Goal: Task Accomplishment & Management: Manage account settings

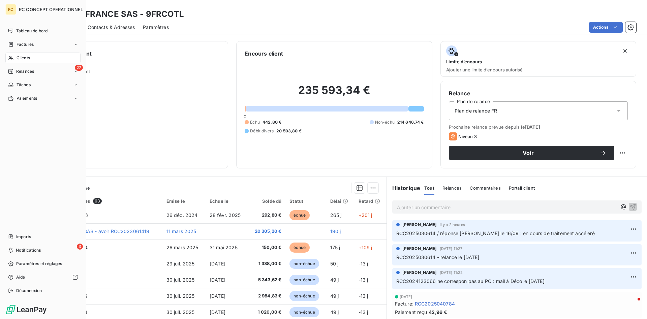
click at [24, 58] on span "Clients" at bounding box center [23, 58] width 13 height 6
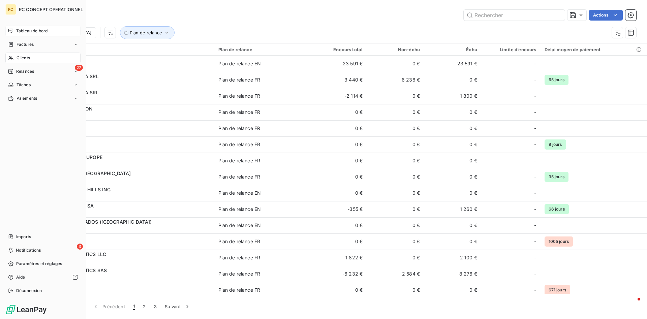
click at [26, 32] on span "Tableau de bord" at bounding box center [31, 31] width 31 height 6
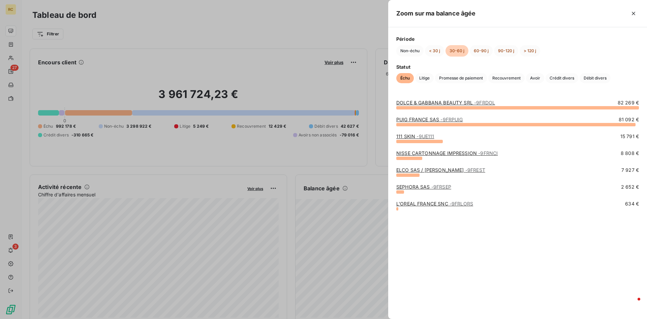
click at [423, 104] on link "DOLCE & GABBANA BEAUTY SRL - 9FRDOL" at bounding box center [445, 103] width 99 height 6
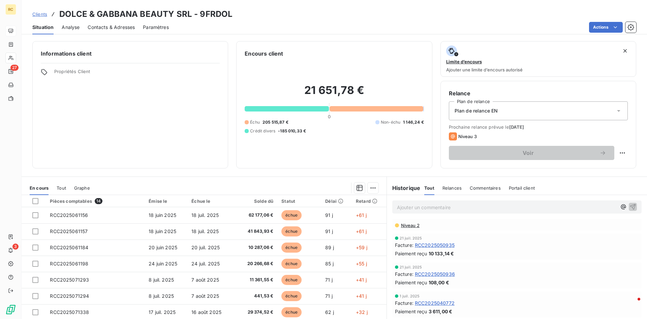
scroll to position [172, 0]
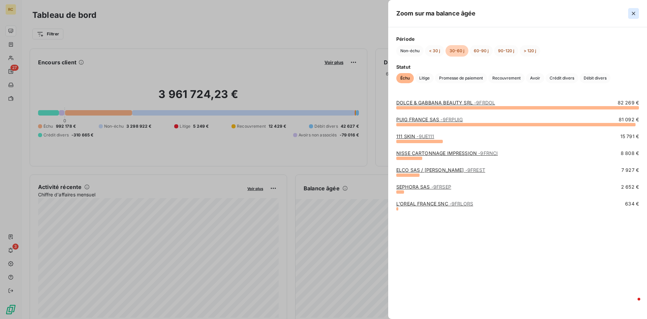
click at [633, 14] on icon "button" at bounding box center [633, 13] width 3 height 3
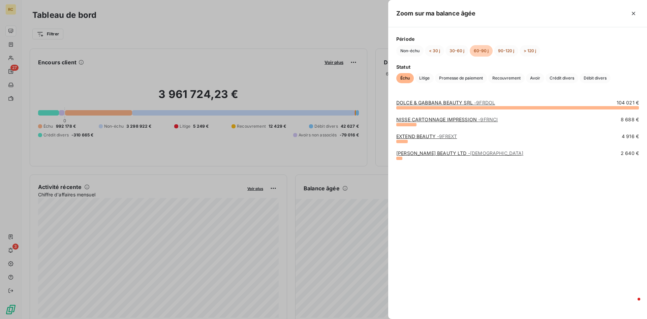
click at [236, 155] on div at bounding box center [323, 159] width 647 height 319
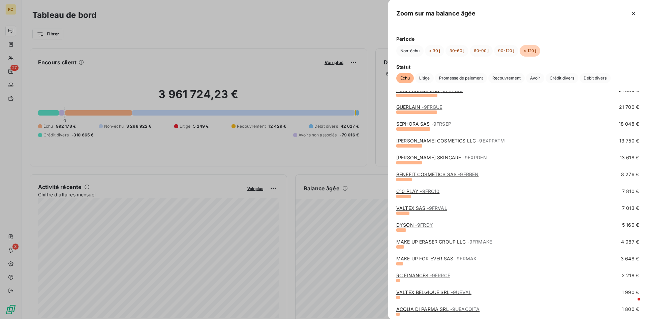
scroll to position [45, 0]
click at [406, 245] on link "MAKE UP ERASER GROUP LLC - 9FRMAKE" at bounding box center [444, 243] width 96 height 6
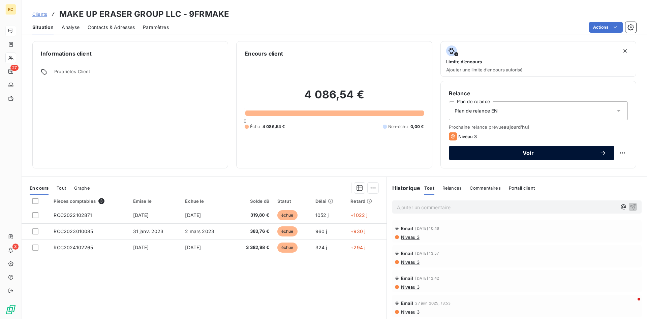
click at [530, 152] on span "Voir" at bounding box center [528, 152] width 143 height 5
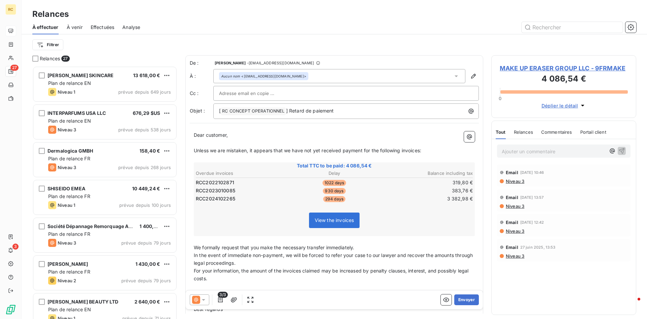
scroll to position [253, 145]
click at [222, 95] on input "text" at bounding box center [255, 93] width 72 height 10
paste input "[EMAIL_ADDRESS][DOMAIN_NAME]"
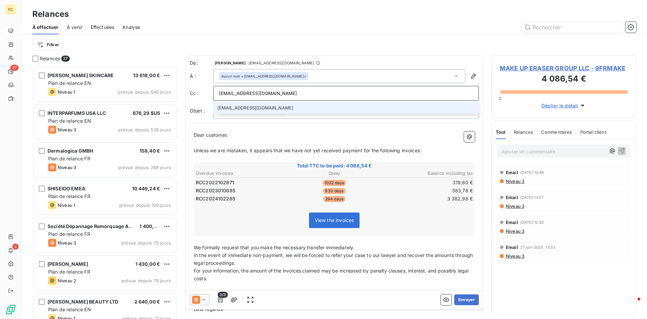
type input "[EMAIL_ADDRESS][DOMAIN_NAME]"
click at [232, 108] on li "[EMAIL_ADDRESS][DOMAIN_NAME]" at bounding box center [346, 108] width 266 height 12
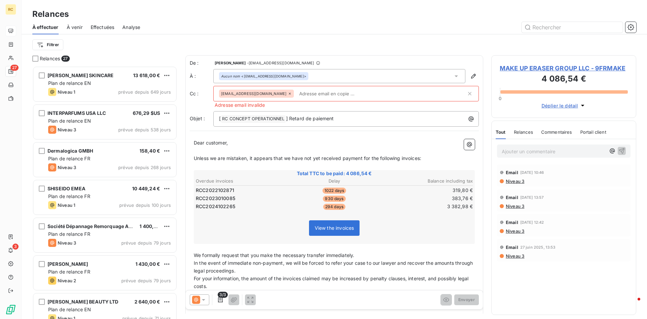
click at [288, 95] on icon at bounding box center [290, 94] width 4 height 4
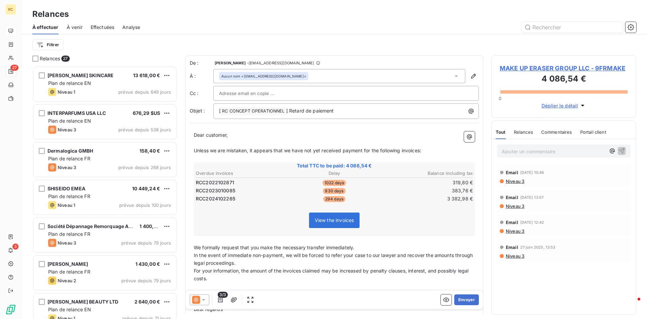
paste input "[EMAIL_ADDRESS][DOMAIN_NAME]"
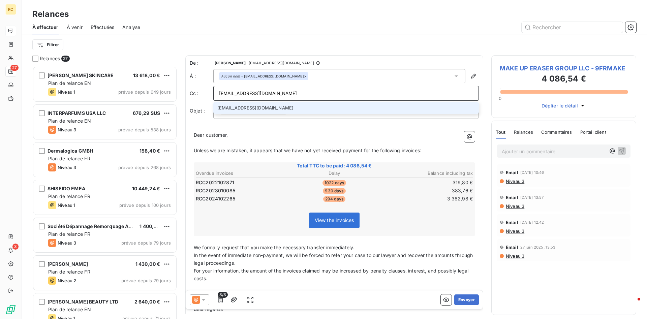
click at [287, 93] on input "[EMAIL_ADDRESS][DOMAIN_NAME]" at bounding box center [346, 93] width 254 height 10
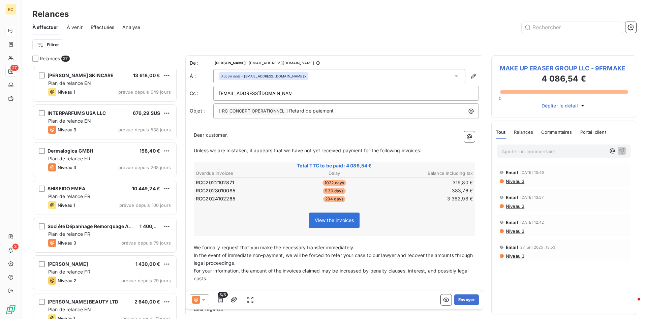
scroll to position [43, 0]
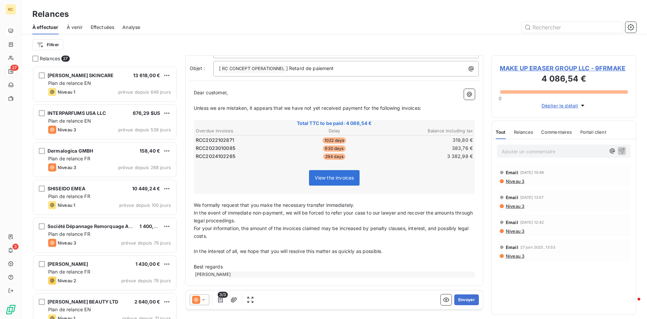
type input "[EMAIL_ADDRESS][DOMAIN_NAME]"
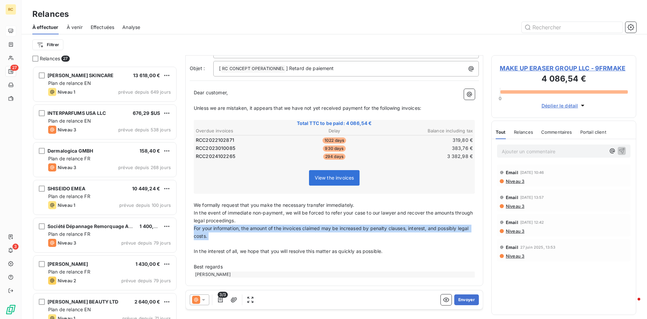
drag, startPoint x: 194, startPoint y: 228, endPoint x: 214, endPoint y: 240, distance: 23.2
click at [214, 240] on div "Dear customer, ﻿ Unless we are mistaken, it appears that we have not yet receiv…" at bounding box center [334, 183] width 281 height 189
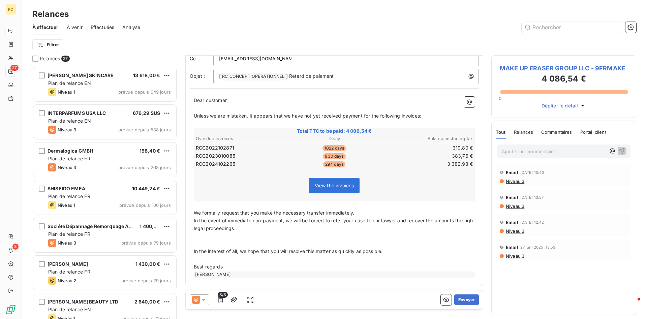
scroll to position [35, 0]
click at [208, 241] on p "﻿" at bounding box center [334, 244] width 281 height 8
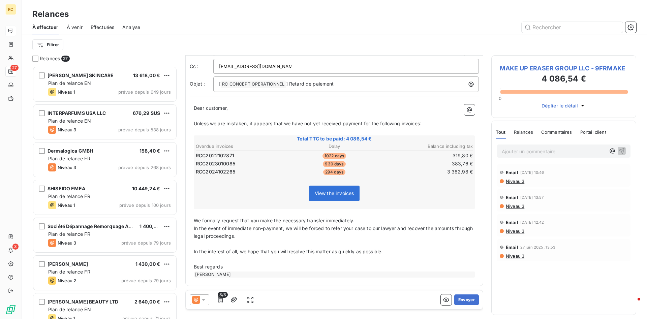
scroll to position [27, 0]
click at [462, 301] on button "Envoyer" at bounding box center [466, 300] width 25 height 11
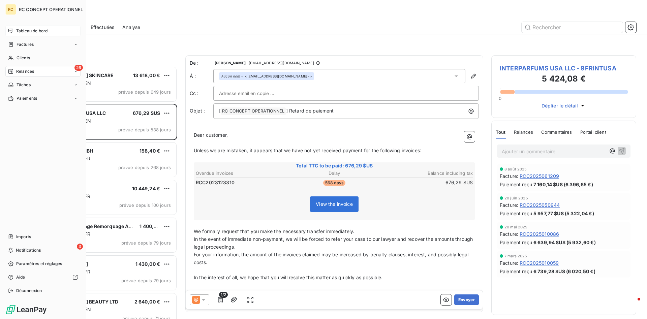
click at [25, 70] on span "Relances" at bounding box center [25, 71] width 18 height 6
click at [23, 72] on span "Relances" at bounding box center [25, 71] width 18 height 6
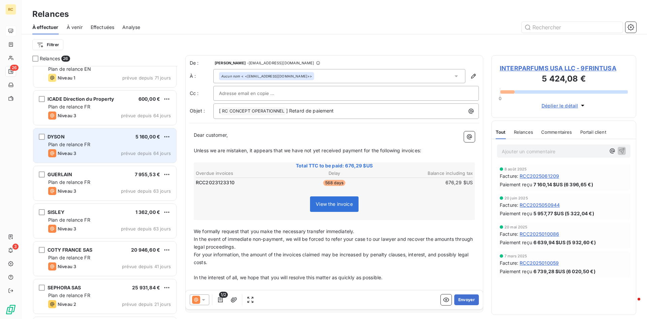
scroll to position [378, 0]
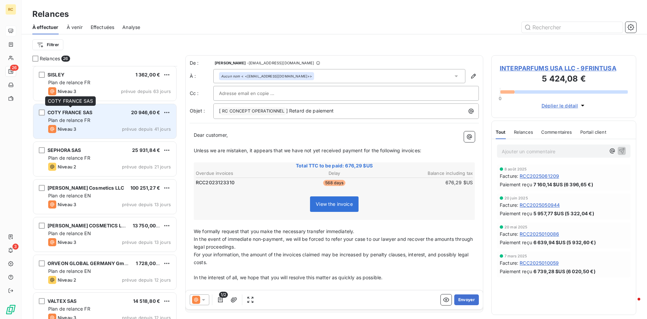
click at [61, 111] on span "COTY FRANCE SAS" at bounding box center [70, 113] width 45 height 6
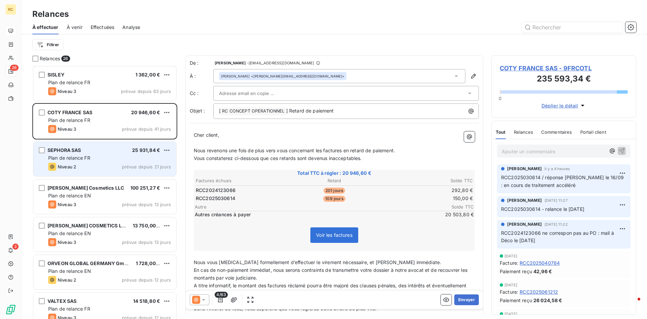
click at [78, 153] on span "SEPHORA SAS" at bounding box center [65, 150] width 34 height 6
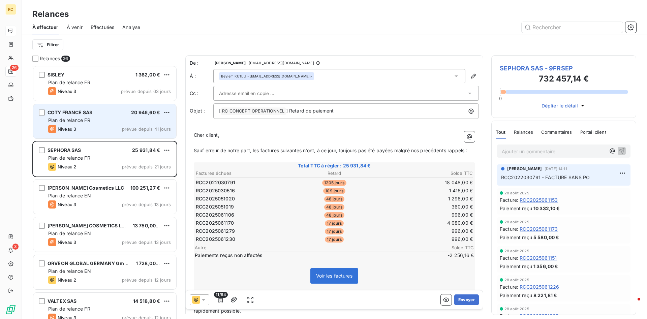
click at [67, 124] on div "COTY FRANCE SAS 20 946,60 € Plan de relance FR Niveau 3 prévue depuis 41 jours" at bounding box center [104, 121] width 143 height 34
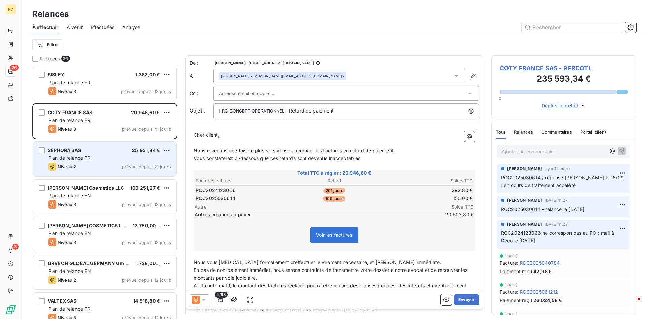
click at [65, 155] on div "Plan de relance FR" at bounding box center [109, 158] width 123 height 7
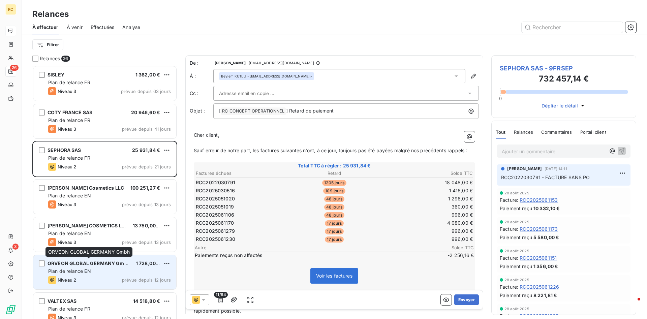
click at [65, 265] on span "ORVEON GLOBAL GERMANY Gmbh" at bounding box center [89, 264] width 83 height 6
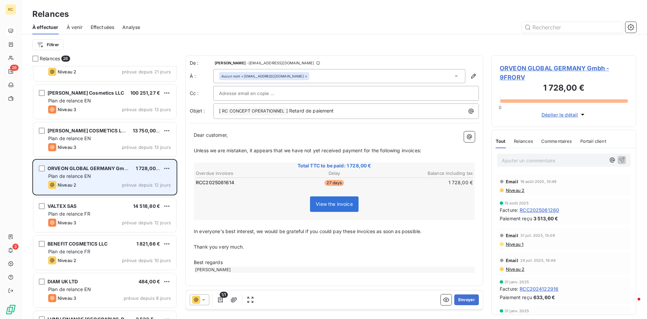
scroll to position [482, 0]
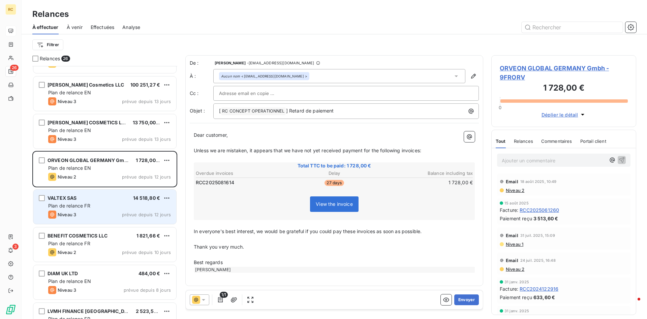
click at [67, 208] on span "Plan de relance FR" at bounding box center [69, 206] width 42 height 6
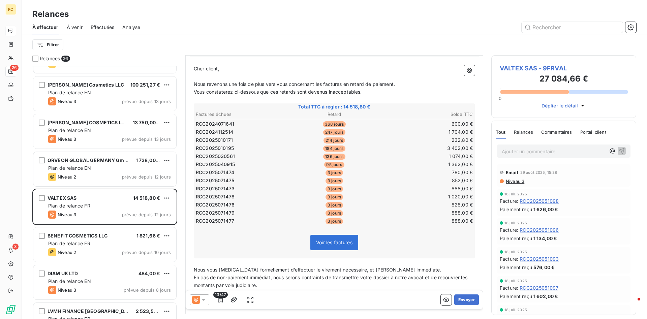
scroll to position [69, 0]
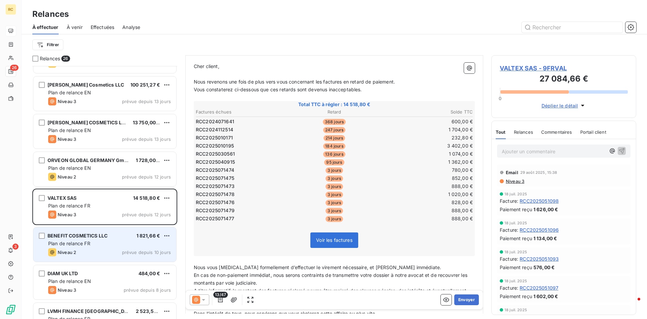
click at [65, 237] on span "BENEFIT COSMETICS LLC" at bounding box center [78, 236] width 60 height 6
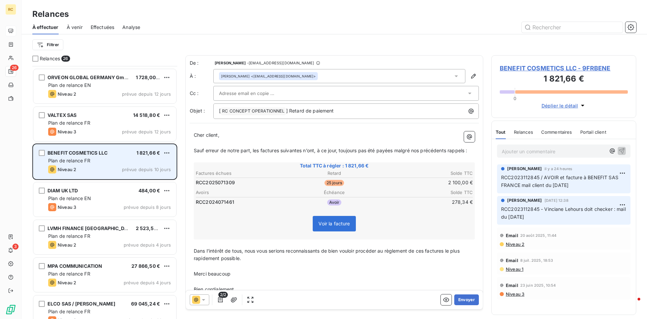
scroll to position [585, 0]
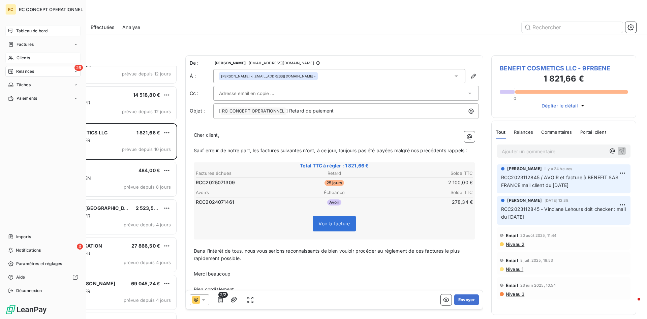
click at [22, 56] on span "Clients" at bounding box center [23, 58] width 13 height 6
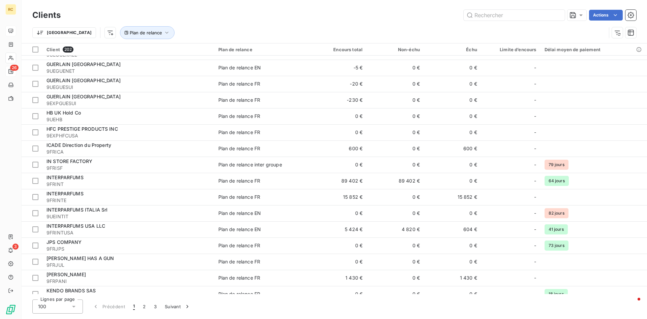
scroll to position [1379, 0]
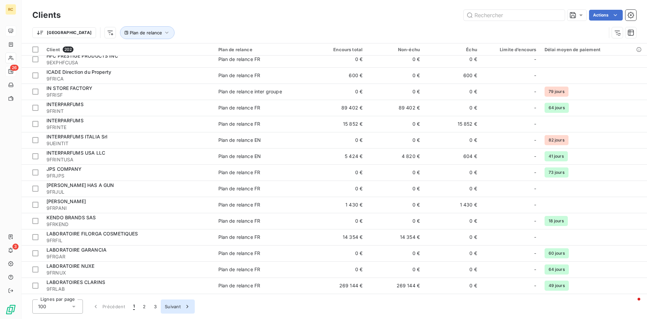
click at [177, 306] on button "Suivant" at bounding box center [178, 307] width 34 height 14
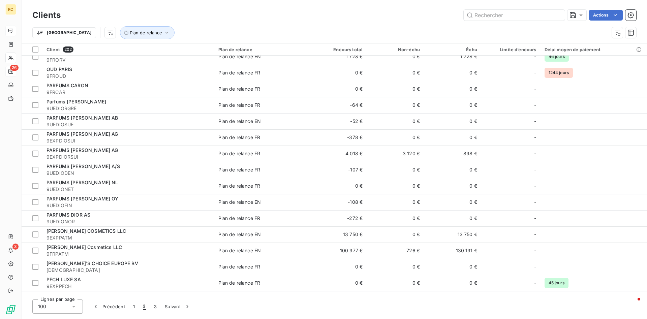
scroll to position [738, 0]
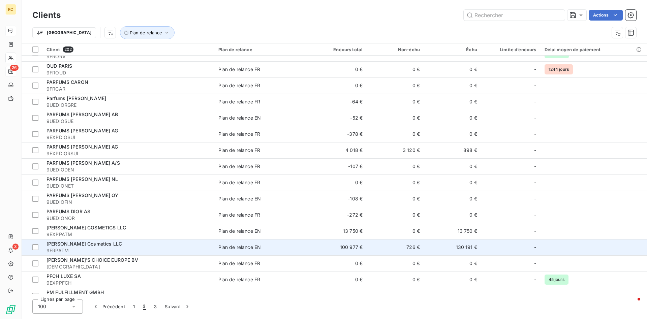
click at [60, 245] on span "[PERSON_NAME] Cosmetics LLC" at bounding box center [84, 244] width 75 height 6
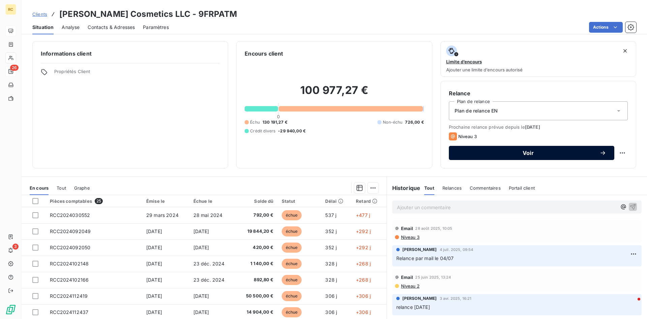
click at [529, 151] on span "Voir" at bounding box center [528, 152] width 143 height 5
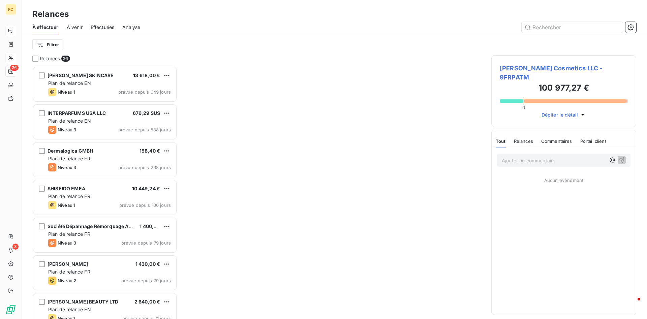
scroll to position [253, 145]
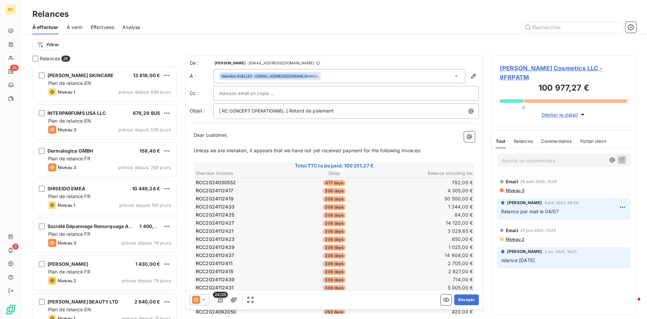
drag, startPoint x: 307, startPoint y: 76, endPoint x: 215, endPoint y: 78, distance: 91.7
click at [215, 78] on div "Valentine GUELLEC <[EMAIL_ADDRESS][DOMAIN_NAME]>" at bounding box center [339, 76] width 252 height 14
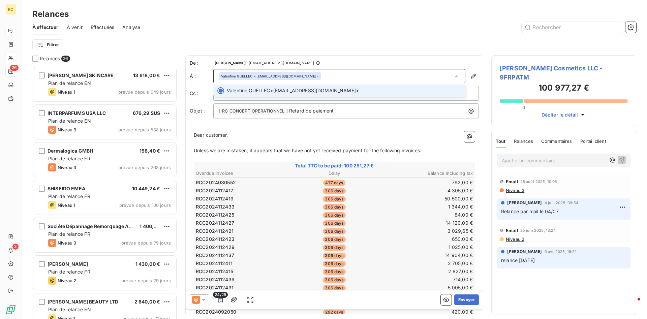
click at [388, 92] on span "Valentine GUELLEC <[EMAIL_ADDRESS][DOMAIN_NAME]>" at bounding box center [344, 90] width 235 height 7
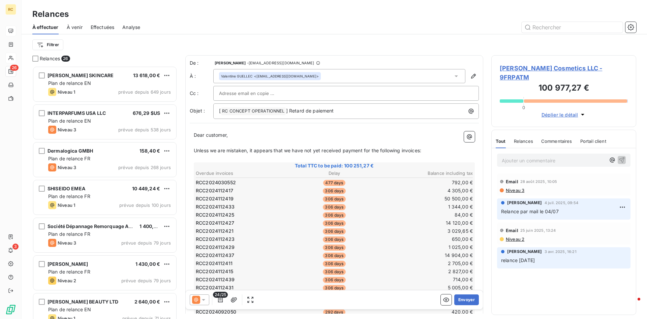
click at [299, 94] on div at bounding box center [346, 93] width 254 height 10
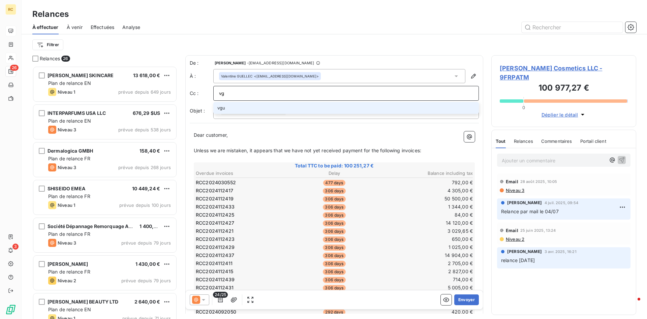
type input "v"
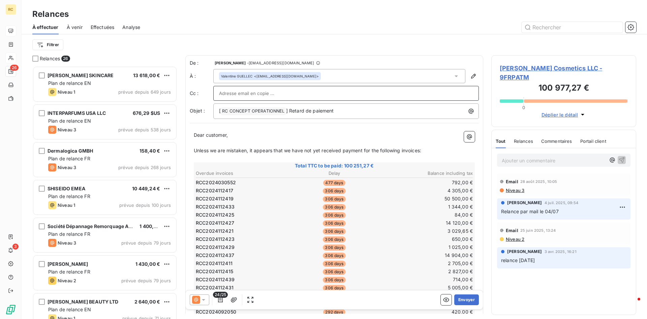
click at [231, 93] on input "text" at bounding box center [346, 93] width 254 height 10
paste input "[EMAIL_ADDRESS][DOMAIN_NAME]"
type input "[EMAIL_ADDRESS][DOMAIN_NAME]"
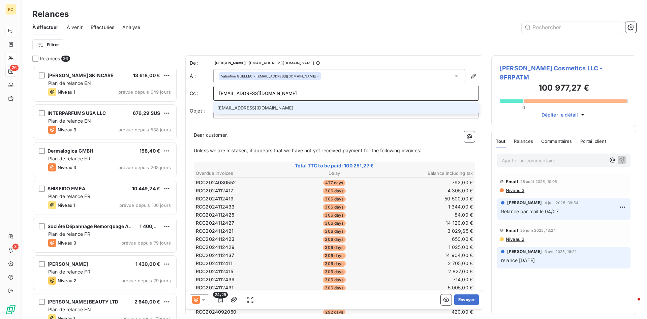
click at [224, 108] on li "[EMAIL_ADDRESS][DOMAIN_NAME]" at bounding box center [346, 108] width 266 height 12
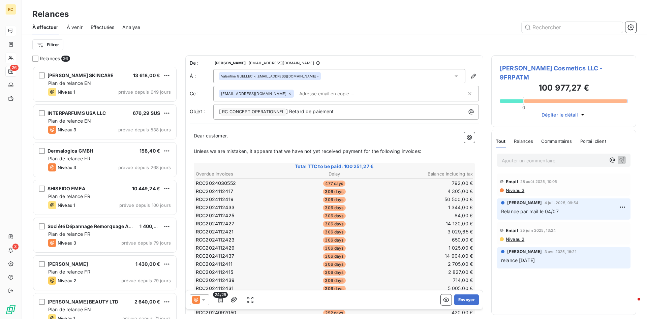
click at [303, 94] on input "text" at bounding box center [336, 94] width 78 height 10
paste input "[EMAIL_ADDRESS][DOMAIN_NAME]"
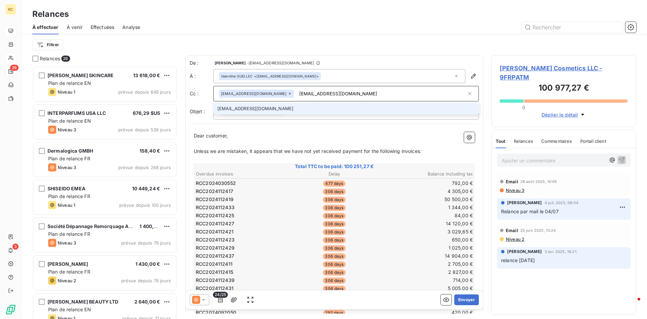
type input "[EMAIL_ADDRESS][DOMAIN_NAME]"
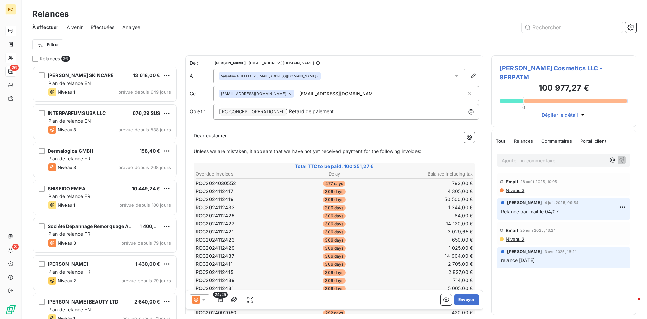
click at [303, 76] on div "Valentine GUELLEC <[EMAIL_ADDRESS][DOMAIN_NAME]>" at bounding box center [270, 76] width 98 height 5
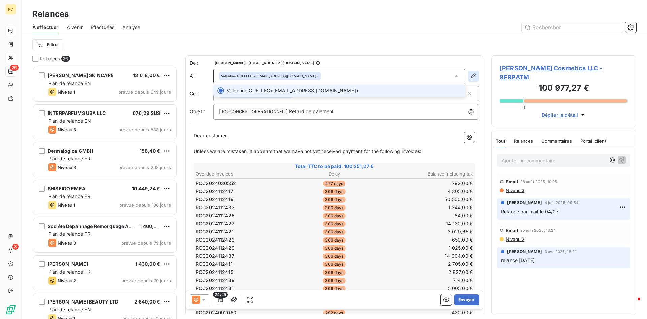
click at [471, 75] on icon "button" at bounding box center [473, 76] width 7 height 7
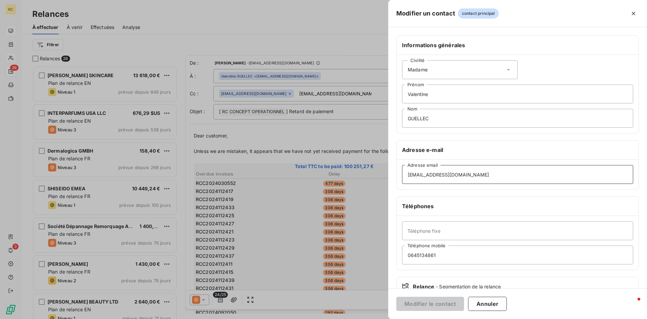
drag, startPoint x: 469, startPoint y: 175, endPoint x: 384, endPoint y: 176, distance: 84.9
click at [384, 319] on div "Modifier un contact contact principal Informations générales Civilité Madame Va…" at bounding box center [323, 319] width 647 height 0
drag, startPoint x: 468, startPoint y: 174, endPoint x: 378, endPoint y: 174, distance: 90.3
click at [402, 174] on input "[EMAIL_ADDRESS][DOMAIN_NAME]" at bounding box center [517, 174] width 231 height 19
paste input "payables"
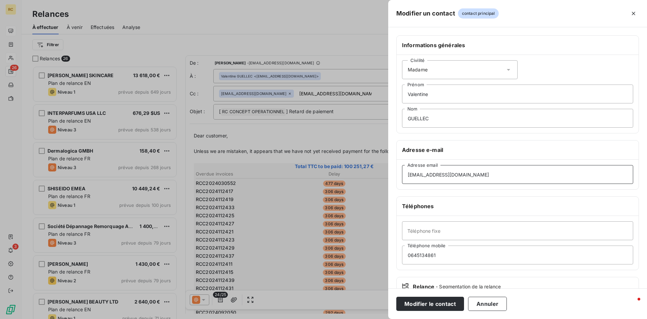
type input "[EMAIL_ADDRESS][DOMAIN_NAME]"
drag, startPoint x: 430, startPoint y: 96, endPoint x: 394, endPoint y: 91, distance: 36.4
click at [402, 91] on input "Valentine" at bounding box center [517, 94] width 231 height 19
drag, startPoint x: 430, startPoint y: 116, endPoint x: 388, endPoint y: 116, distance: 42.8
click at [402, 116] on input "GUELLEC" at bounding box center [517, 118] width 231 height 19
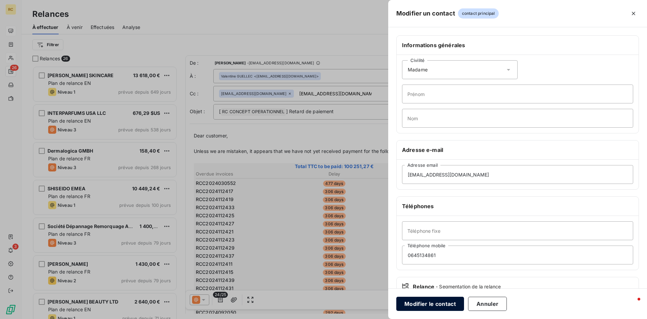
click at [437, 304] on button "Modifier le contact" at bounding box center [430, 304] width 68 height 14
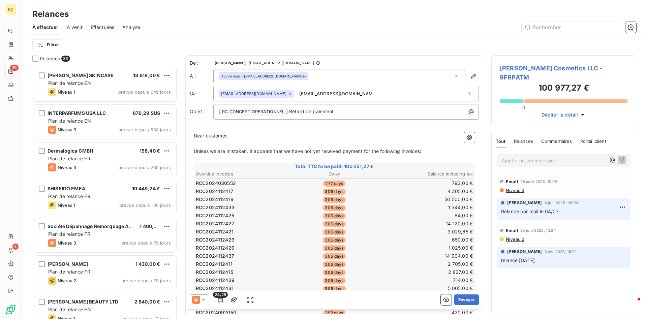
click at [349, 91] on div "[EMAIL_ADDRESS][DOMAIN_NAME] [EMAIL_ADDRESS][DOMAIN_NAME]" at bounding box center [342, 94] width 247 height 10
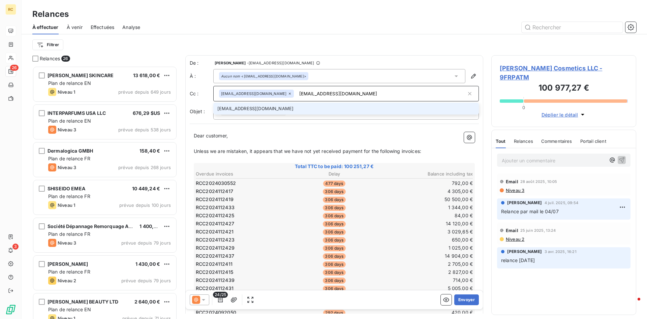
drag, startPoint x: 282, startPoint y: 94, endPoint x: 356, endPoint y: 93, distance: 73.5
click at [356, 93] on input "[EMAIL_ADDRESS][DOMAIN_NAME]" at bounding box center [382, 94] width 170 height 10
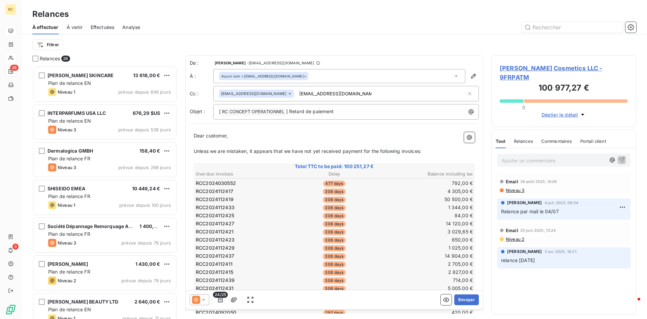
paste input "[PERSON_NAME] <[PERSON_NAME][EMAIL_ADDRESS][DOMAIN_NAME]>"
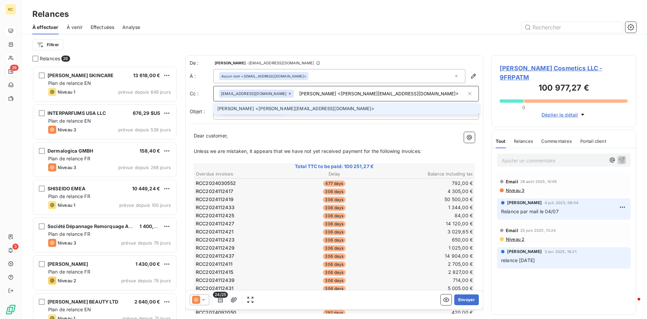
drag, startPoint x: 325, startPoint y: 93, endPoint x: 280, endPoint y: 92, distance: 44.8
click at [297, 92] on input "[PERSON_NAME] <[PERSON_NAME][EMAIL_ADDRESS][DOMAIN_NAME]>" at bounding box center [382, 94] width 170 height 10
click at [344, 94] on input "[PERSON_NAME][EMAIL_ADDRESS][DOMAIN_NAME]>" at bounding box center [382, 94] width 170 height 10
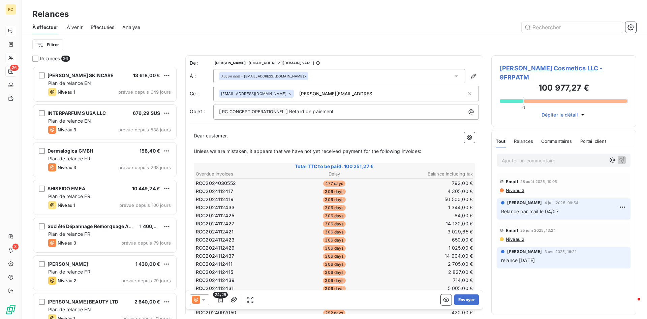
type input "[PERSON_NAME][EMAIL_ADDRESS][DOMAIN_NAME]"
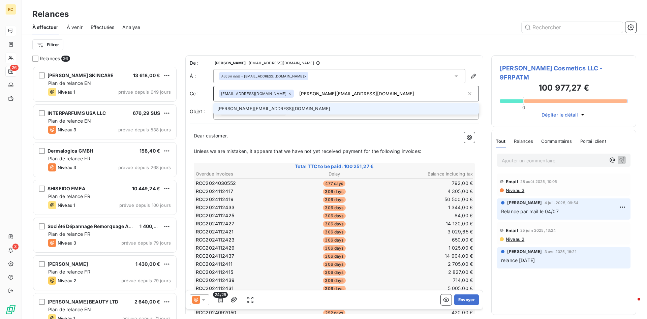
click at [376, 92] on input "[PERSON_NAME][EMAIL_ADDRESS][DOMAIN_NAME]" at bounding box center [382, 94] width 170 height 10
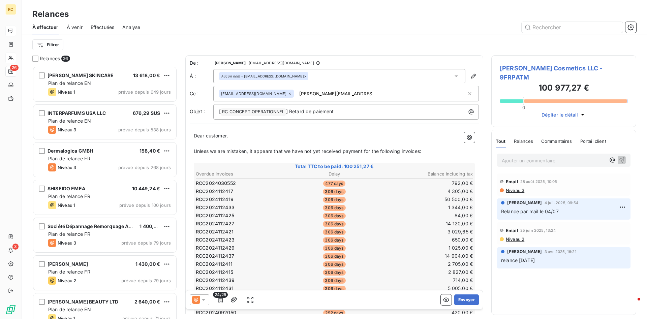
click at [297, 92] on input "[PERSON_NAME][EMAIL_ADDRESS][DOMAIN_NAME]" at bounding box center [336, 94] width 78 height 10
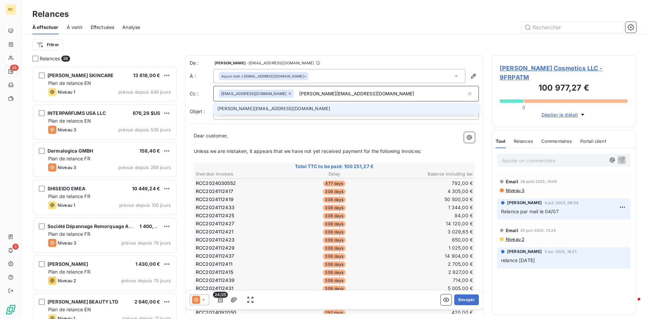
drag, startPoint x: 338, startPoint y: 93, endPoint x: 280, endPoint y: 91, distance: 57.7
click at [297, 91] on input "[PERSON_NAME][EMAIL_ADDRESS][DOMAIN_NAME]" at bounding box center [382, 94] width 170 height 10
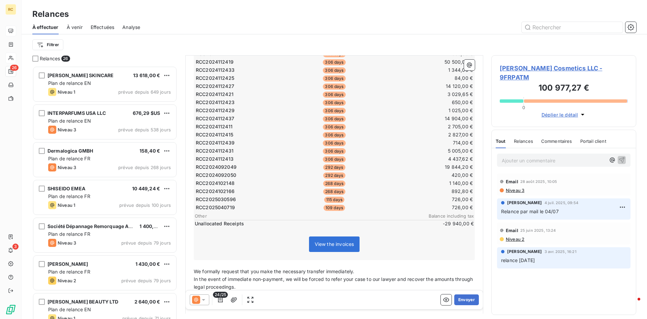
scroll to position [204, 0]
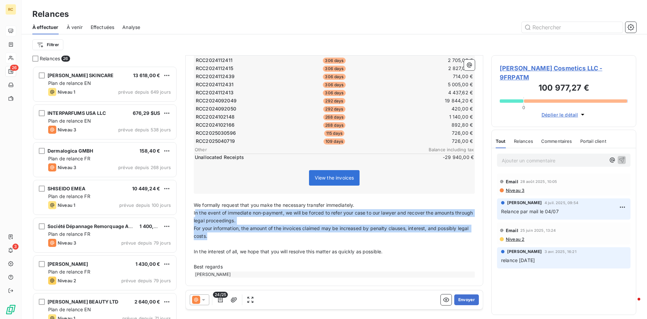
drag, startPoint x: 194, startPoint y: 214, endPoint x: 225, endPoint y: 236, distance: 37.5
click at [225, 236] on div "Dear customer, ﻿ Unless we are mistaken, it appears that we have not yet receiv…" at bounding box center [334, 102] width 281 height 349
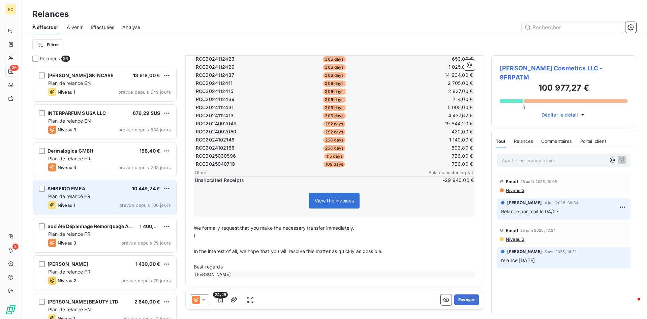
scroll to position [181, 0]
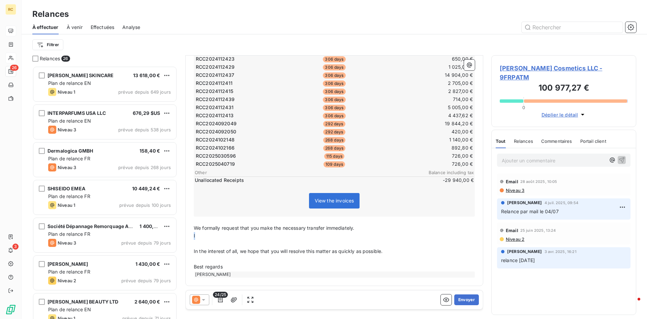
drag, startPoint x: 199, startPoint y: 238, endPoint x: 189, endPoint y: 235, distance: 9.9
click at [189, 235] on div "De : [PERSON_NAME] - [EMAIL_ADDRESS][DOMAIN_NAME] À : Aucun nom <[EMAIL_ADDRESS…" at bounding box center [334, 80] width 298 height 412
click at [198, 240] on p "﻿" at bounding box center [334, 244] width 281 height 8
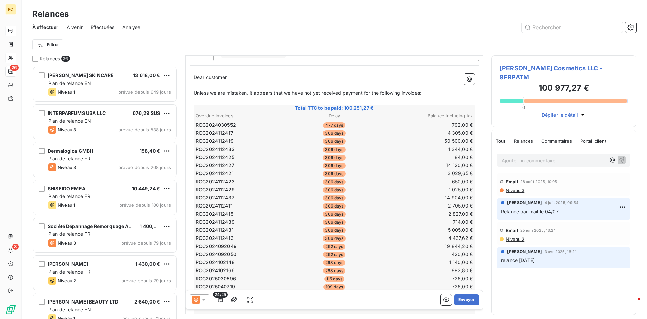
scroll to position [2, 0]
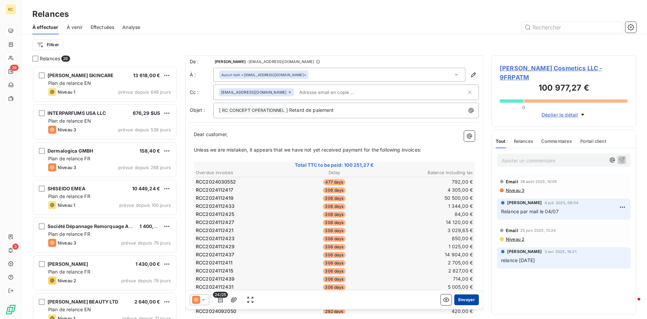
click at [466, 299] on button "Envoyer" at bounding box center [466, 300] width 25 height 11
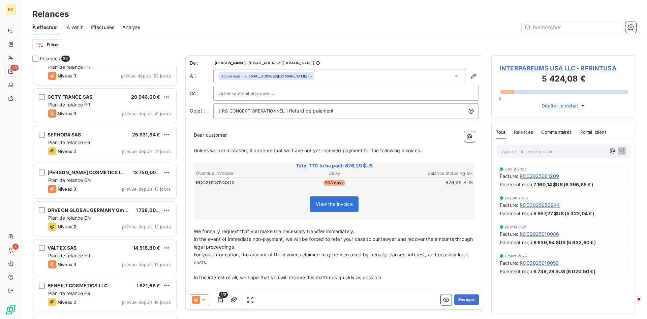
scroll to position [381, 0]
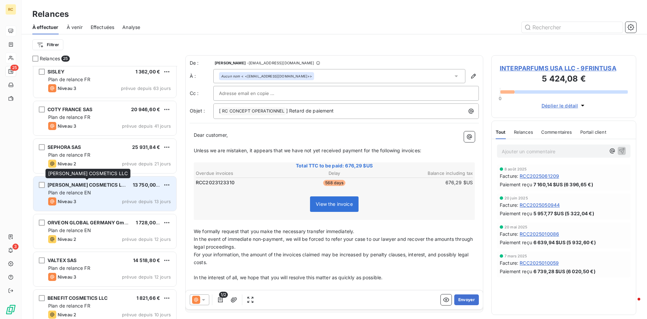
click at [72, 185] on span "[PERSON_NAME] COSMETICS LLC" at bounding box center [88, 185] width 80 height 6
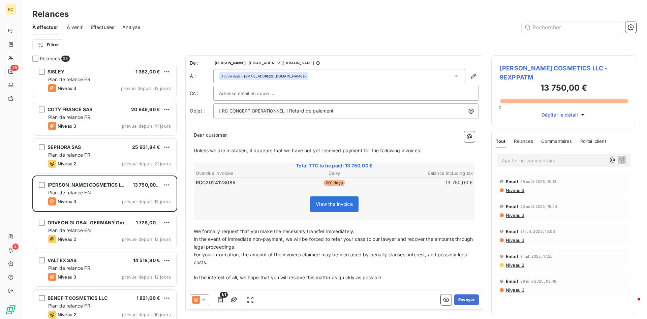
click at [229, 93] on input "text" at bounding box center [255, 93] width 72 height 10
paste input "[EMAIL_ADDRESS][DOMAIN_NAME]"
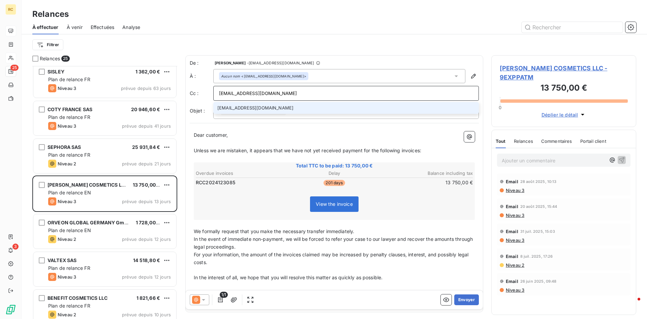
type input "[EMAIL_ADDRESS][DOMAIN_NAME]"
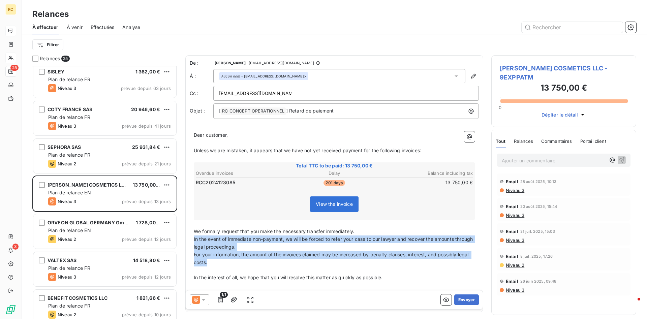
drag, startPoint x: 194, startPoint y: 240, endPoint x: 233, endPoint y: 264, distance: 45.8
click at [233, 264] on div "Dear customer, ﻿ Unless we are mistaken, it appears that we have not yet receiv…" at bounding box center [334, 217] width 281 height 173
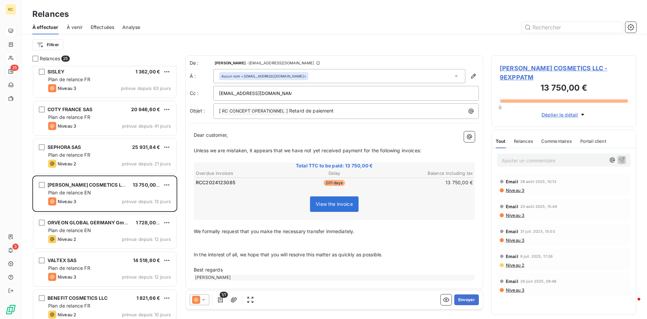
click at [212, 246] on p "﻿" at bounding box center [334, 247] width 281 height 8
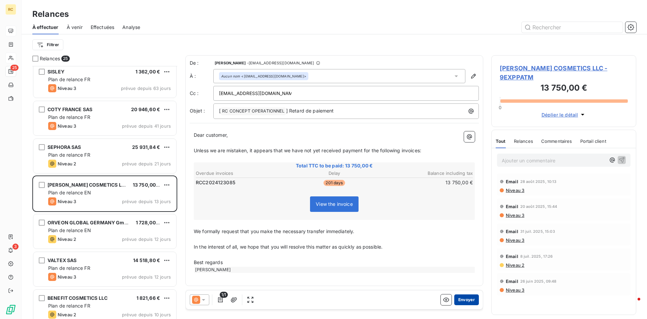
click at [470, 297] on button "Envoyer" at bounding box center [466, 300] width 25 height 11
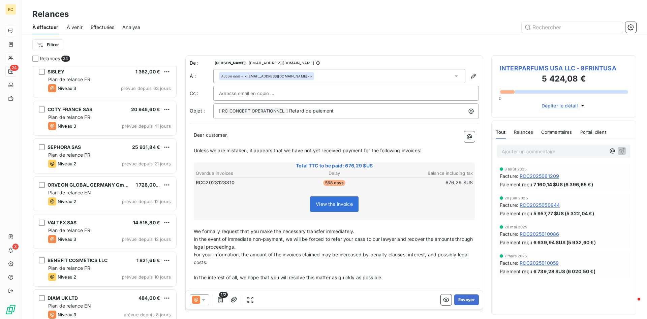
click at [107, 26] on span "Effectuées" at bounding box center [103, 27] width 24 height 7
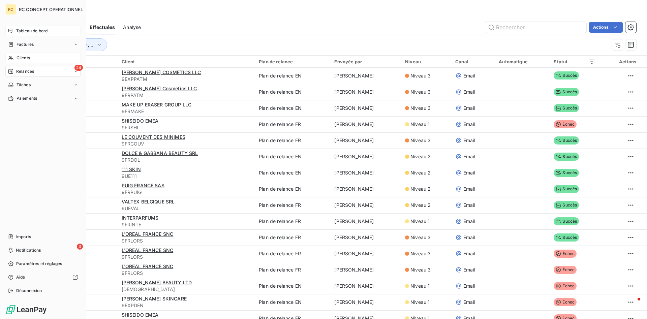
click at [21, 60] on span "Clients" at bounding box center [23, 58] width 13 height 6
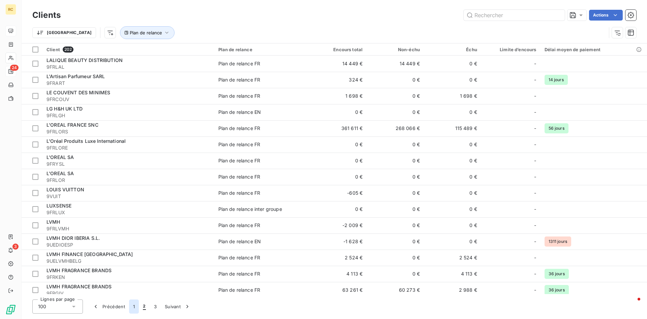
click at [132, 307] on button "1" at bounding box center [134, 307] width 10 height 14
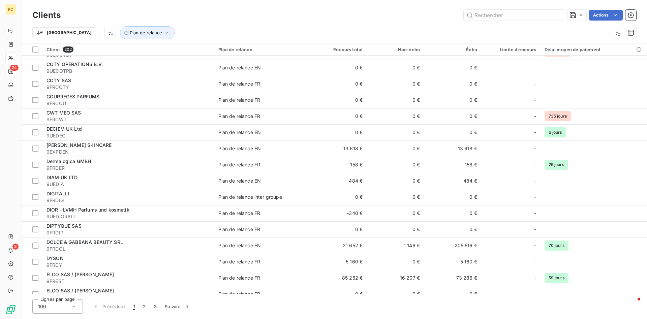
scroll to position [928, 0]
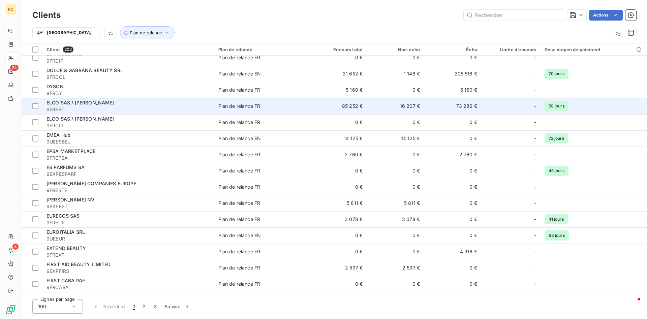
click at [59, 103] on span "ELCO SAS / [PERSON_NAME]" at bounding box center [81, 103] width 68 height 6
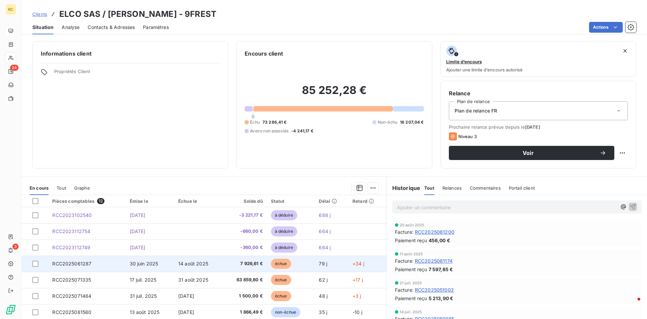
click at [76, 263] on span "RCC2025061287" at bounding box center [71, 264] width 39 height 6
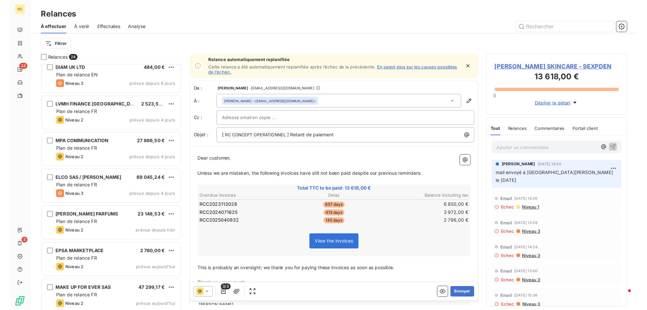
scroll to position [619, 0]
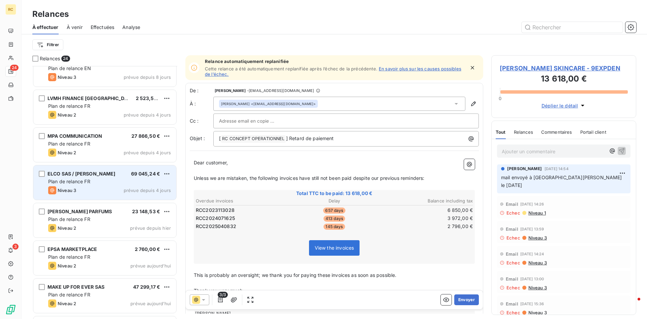
click at [62, 173] on span "ELCO SAS / [PERSON_NAME]" at bounding box center [82, 174] width 68 height 6
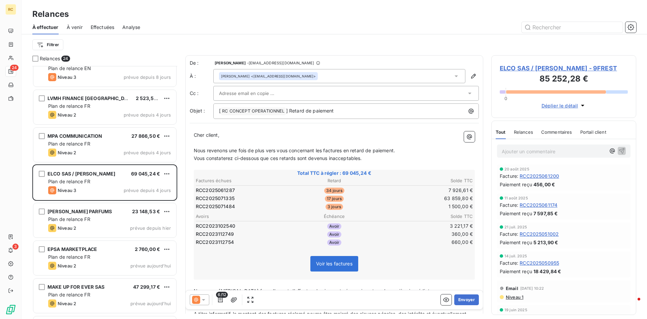
click at [511, 153] on p "Ajouter un commentaire ﻿" at bounding box center [554, 151] width 104 height 8
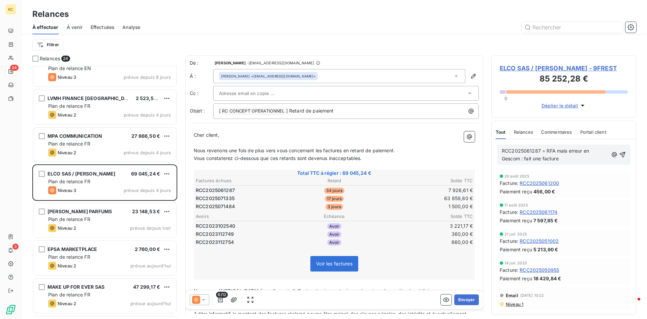
click at [525, 158] on span "RCC2025061287 = RFA mais erreur en Gescom : fait une facture" at bounding box center [546, 154] width 89 height 13
click at [569, 158] on p "RCC2025061287 = RFA mais erreur en Gescom : j'ai fait une facture" at bounding box center [555, 155] width 106 height 16
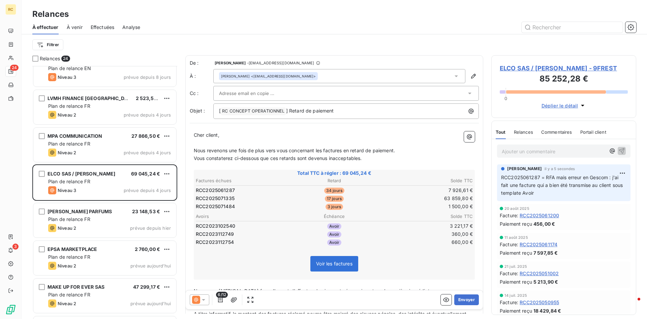
click at [513, 151] on p "Ajouter un commentaire ﻿" at bounding box center [554, 151] width 104 height 8
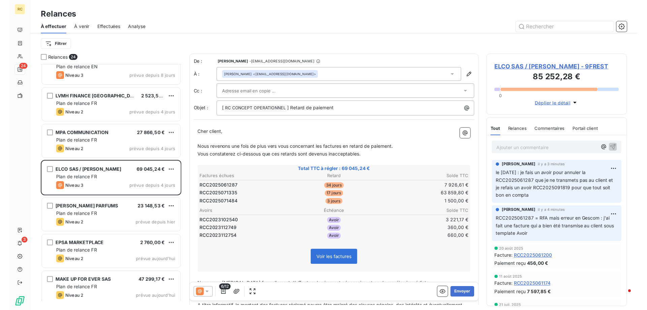
scroll to position [244, 145]
